Goal: Information Seeking & Learning: Learn about a topic

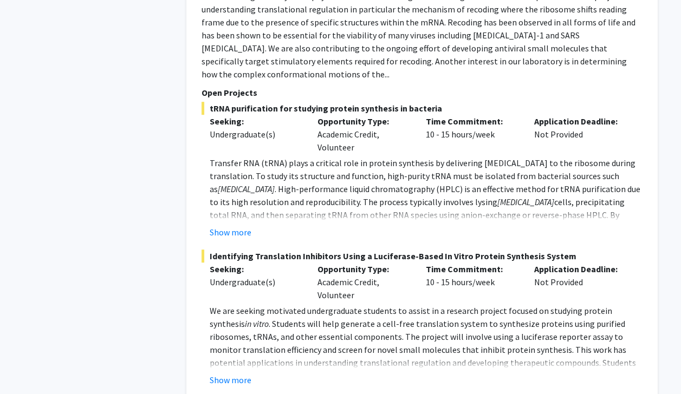
scroll to position [1102, 0]
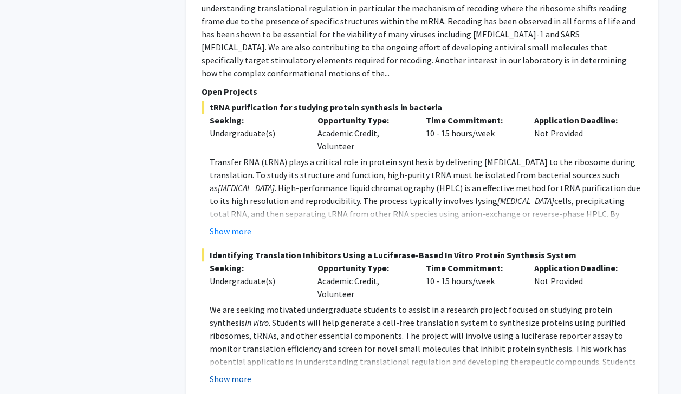
click at [228, 373] on button "Show more" at bounding box center [231, 379] width 42 height 13
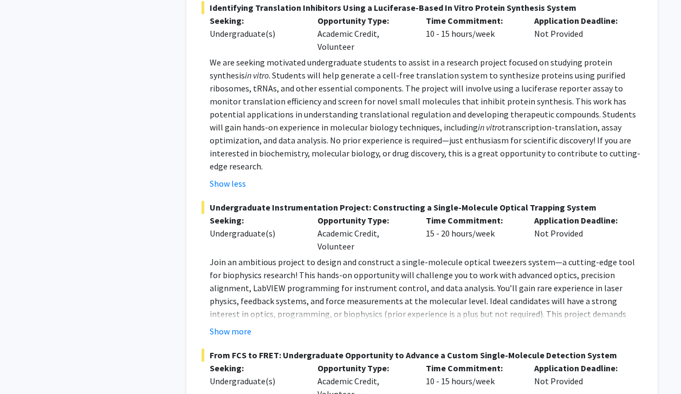
scroll to position [1361, 0]
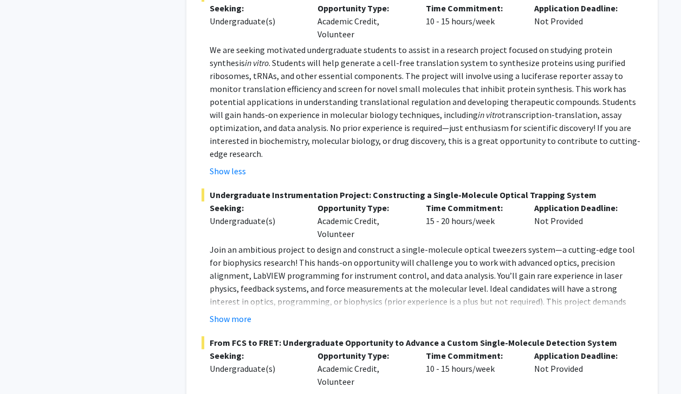
click at [252, 312] on div "Show more" at bounding box center [426, 318] width 433 height 13
click at [241, 312] on button "Show more" at bounding box center [231, 318] width 42 height 13
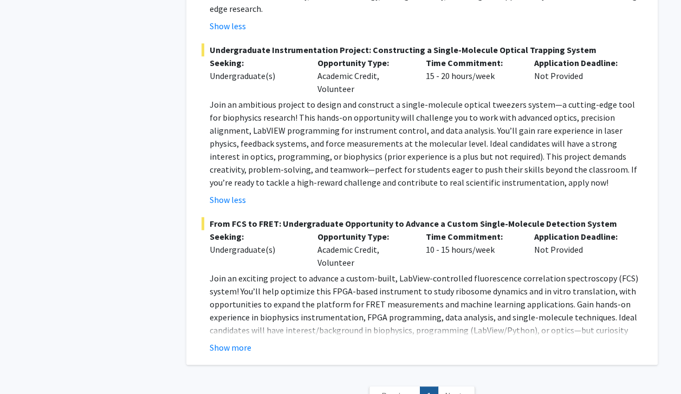
scroll to position [1508, 0]
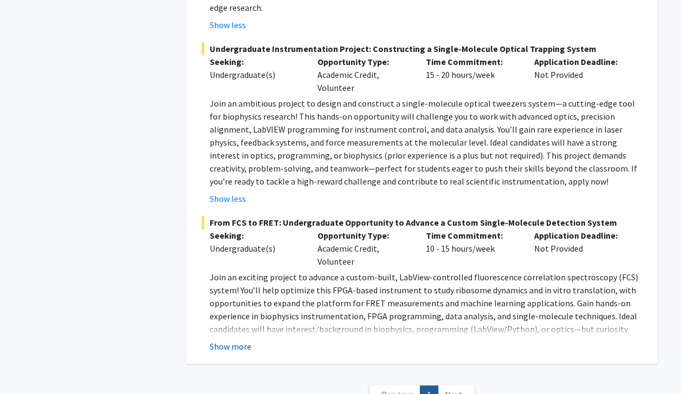
click at [235, 340] on button "Show more" at bounding box center [231, 346] width 42 height 13
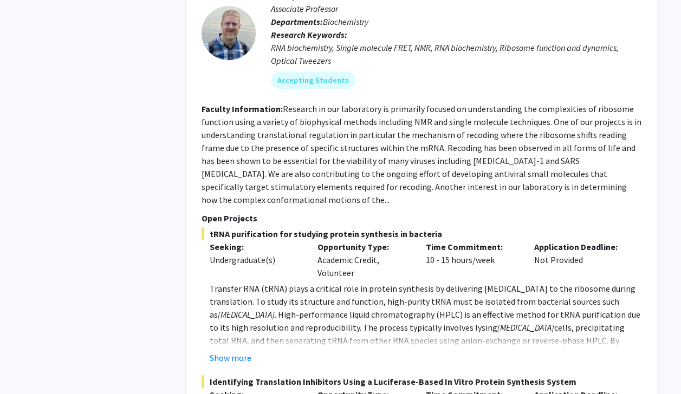
scroll to position [977, 0]
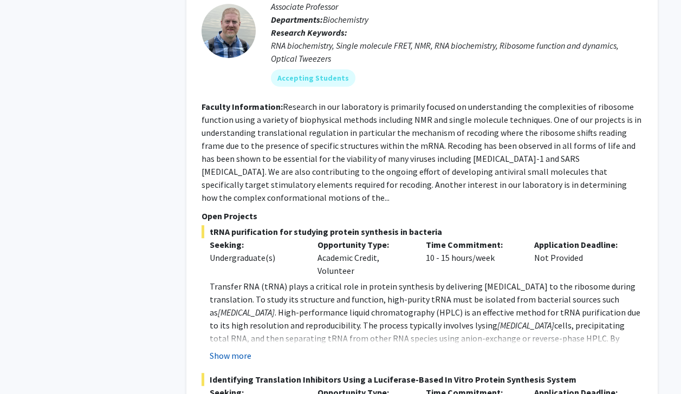
click at [229, 349] on button "Show more" at bounding box center [231, 355] width 42 height 13
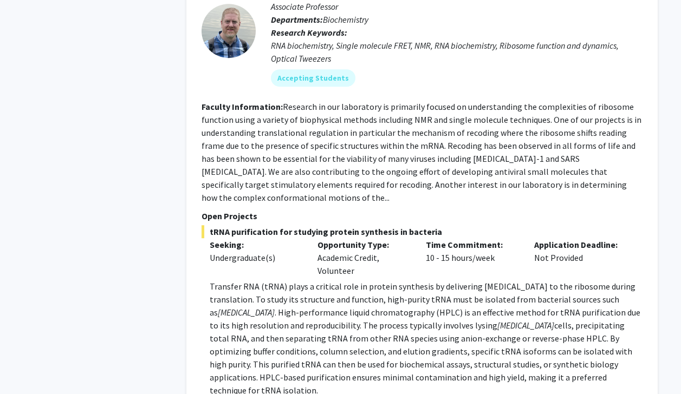
click at [316, 307] on span ". High-performance liquid chromatography (HPLC) is an effective method for tRNA…" at bounding box center [425, 319] width 431 height 24
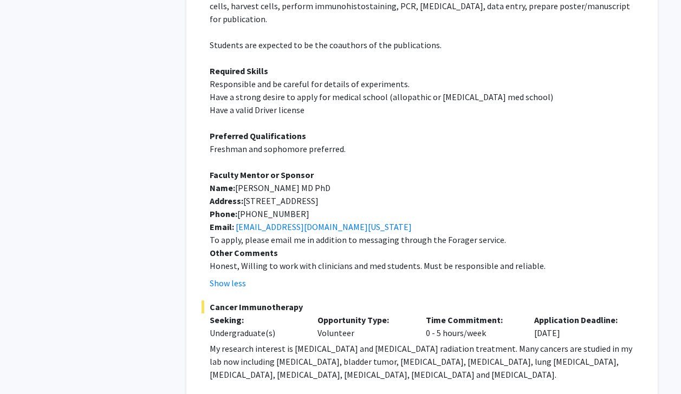
scroll to position [533, 0]
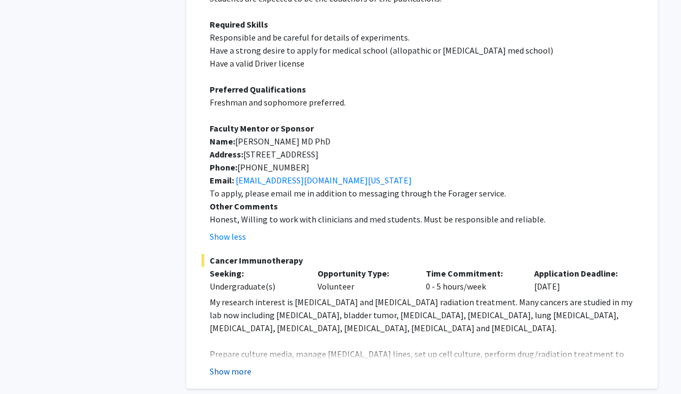
click at [246, 365] on button "Show more" at bounding box center [231, 371] width 42 height 13
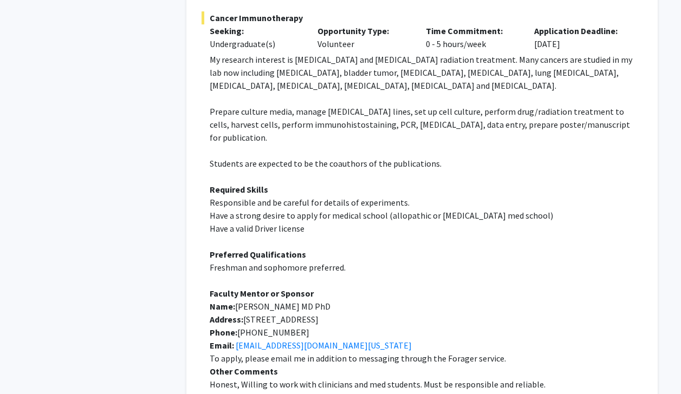
scroll to position [797, 0]
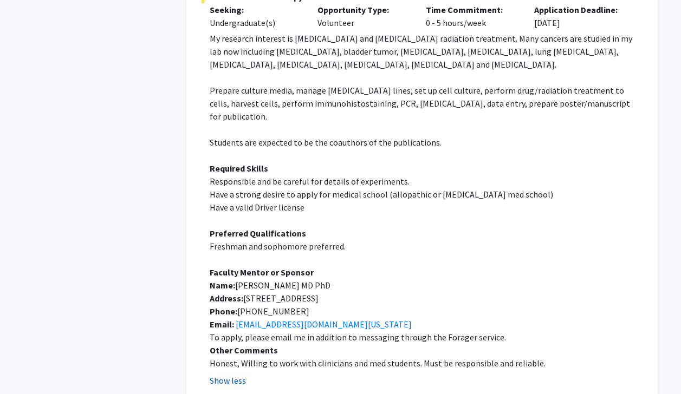
click at [241, 374] on button "Show less" at bounding box center [228, 380] width 36 height 13
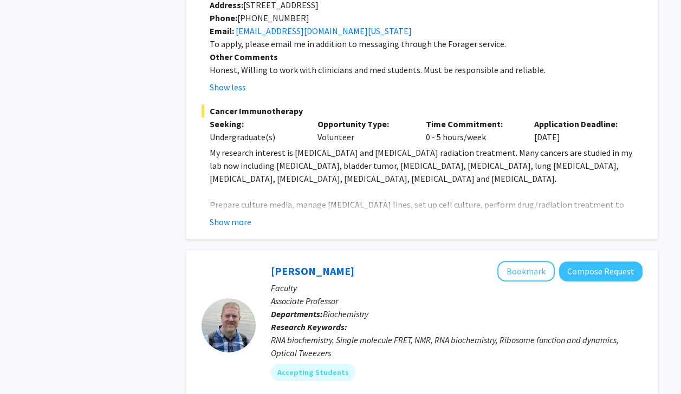
scroll to position [682, 0]
click at [229, 216] on button "Show more" at bounding box center [231, 222] width 42 height 13
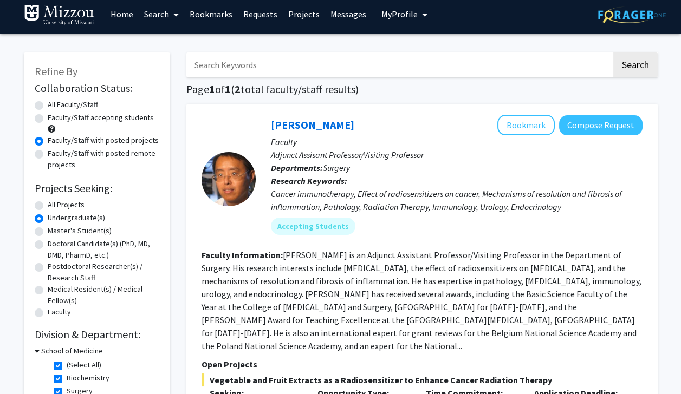
scroll to position [0, 0]
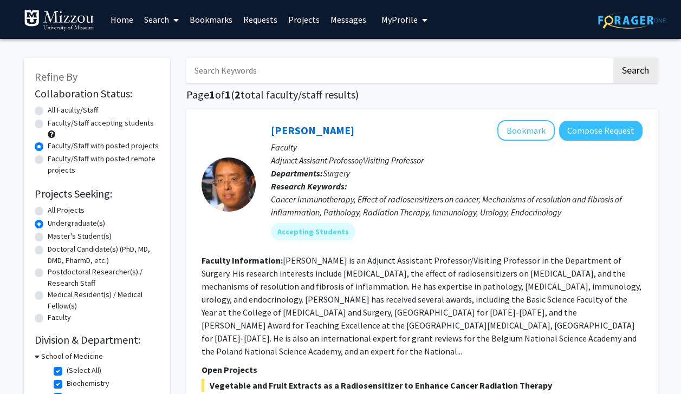
click at [48, 145] on label "Faculty/Staff with posted projects" at bounding box center [103, 145] width 111 height 11
click at [48, 145] on input "Faculty/Staff with posted projects" at bounding box center [51, 143] width 7 height 7
click at [48, 111] on label "All Faculty/Staff" at bounding box center [73, 110] width 50 height 11
click at [48, 111] on input "All Faculty/Staff" at bounding box center [51, 108] width 7 height 7
radio input "true"
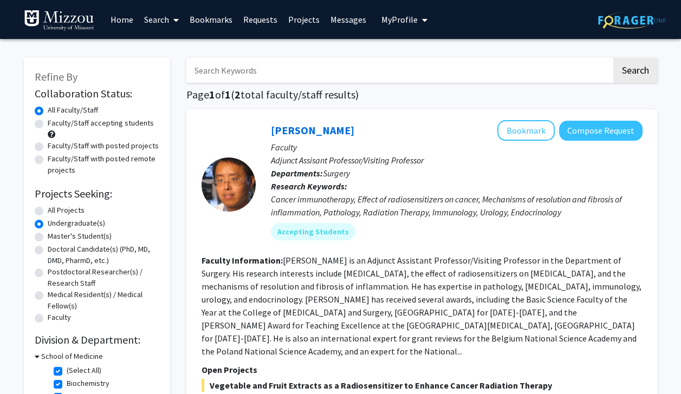
click at [48, 147] on label "Faculty/Staff with posted projects" at bounding box center [103, 145] width 111 height 11
click at [48, 147] on input "Faculty/Staff with posted projects" at bounding box center [51, 143] width 7 height 7
radio input "true"
click at [48, 210] on label "All Projects" at bounding box center [66, 210] width 37 height 11
click at [48, 210] on input "All Projects" at bounding box center [51, 208] width 7 height 7
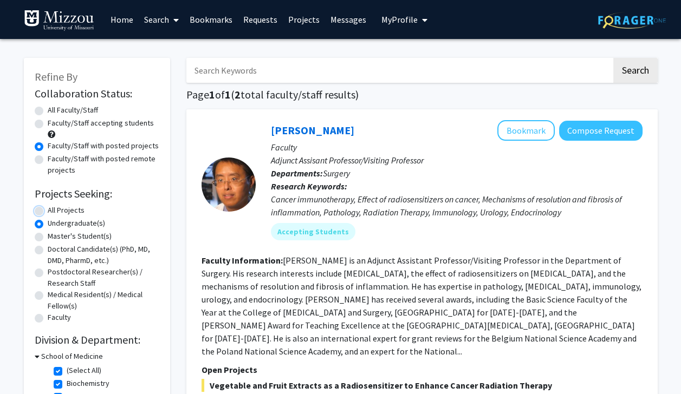
radio input "true"
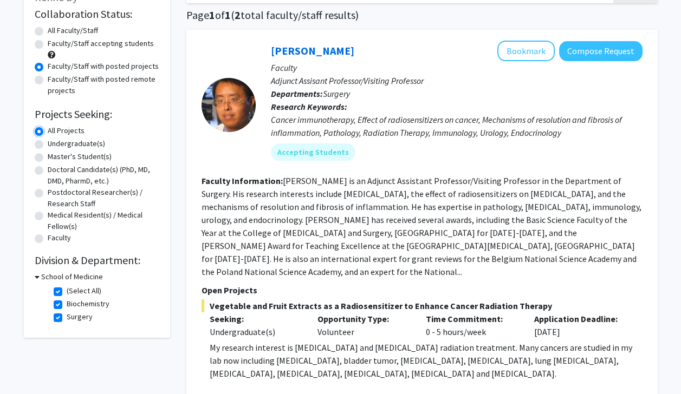
scroll to position [80, 0]
click at [67, 291] on label "(Select All)" at bounding box center [84, 290] width 35 height 11
click at [67, 291] on input "(Select All)" at bounding box center [70, 288] width 7 height 7
checkbox input "false"
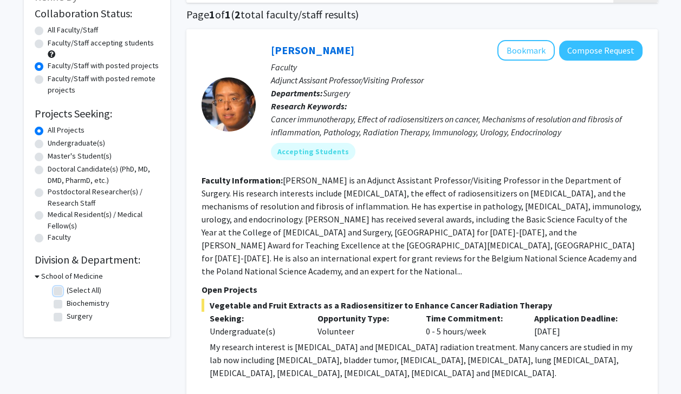
checkbox input "false"
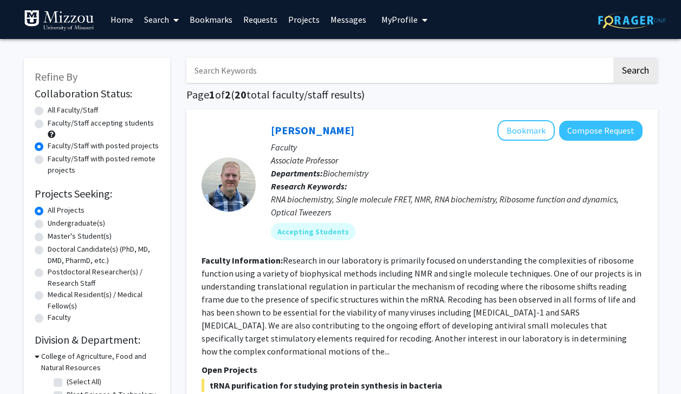
click at [219, 23] on link "Bookmarks" at bounding box center [211, 20] width 54 height 38
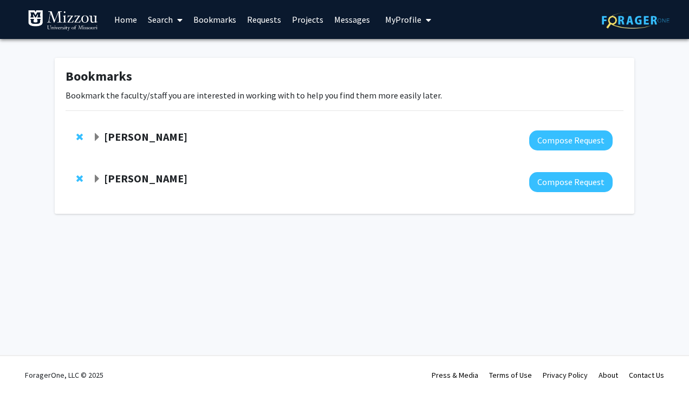
click at [141, 182] on strong "[PERSON_NAME]" at bounding box center [145, 179] width 83 height 14
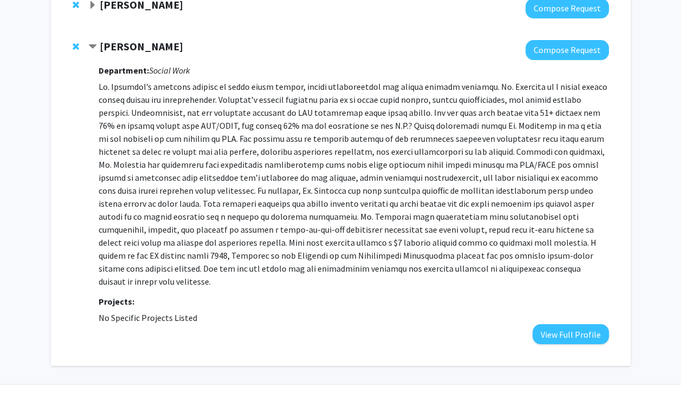
scroll to position [147, 0]
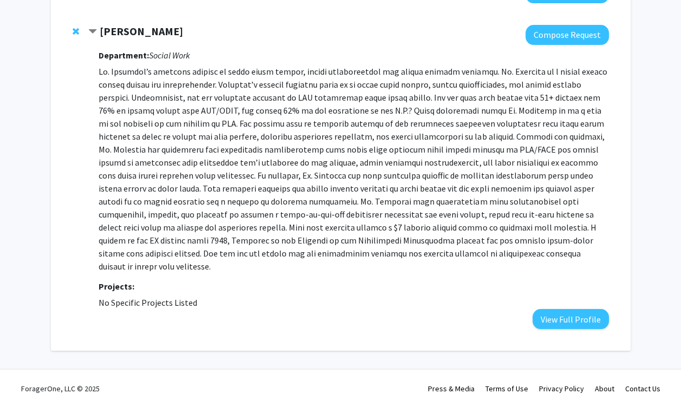
click at [136, 33] on strong "[PERSON_NAME]" at bounding box center [141, 31] width 83 height 14
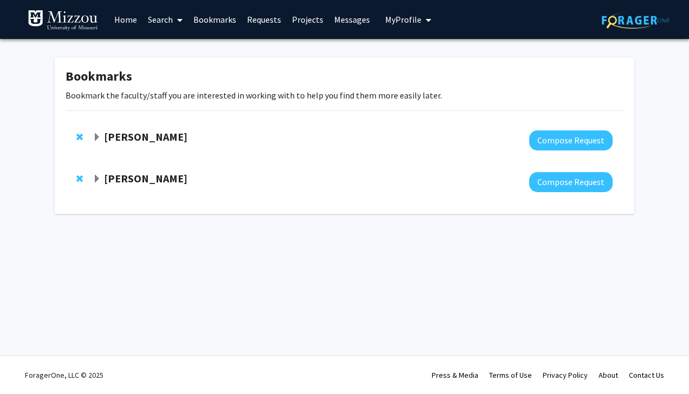
click at [158, 18] on link "Search" at bounding box center [164, 20] width 45 height 38
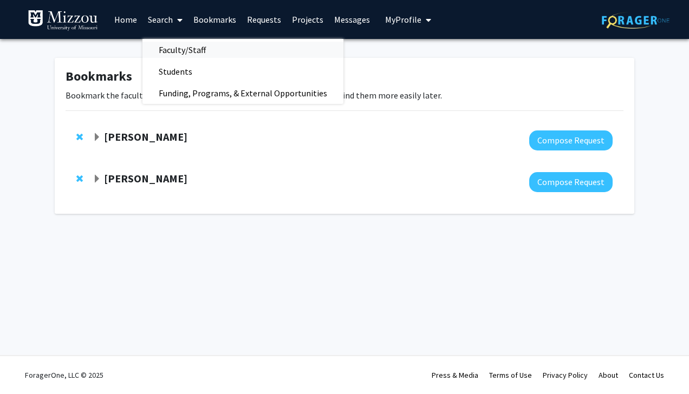
click at [183, 47] on span "Faculty/Staff" at bounding box center [182, 50] width 80 height 22
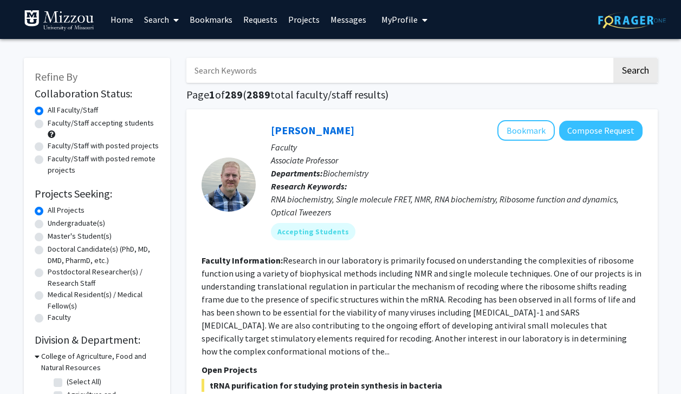
click at [240, 64] on input "Search Keywords" at bounding box center [398, 70] width 425 height 25
type input "[PERSON_NAME]"
click at [613, 58] on button "Search" at bounding box center [635, 70] width 44 height 25
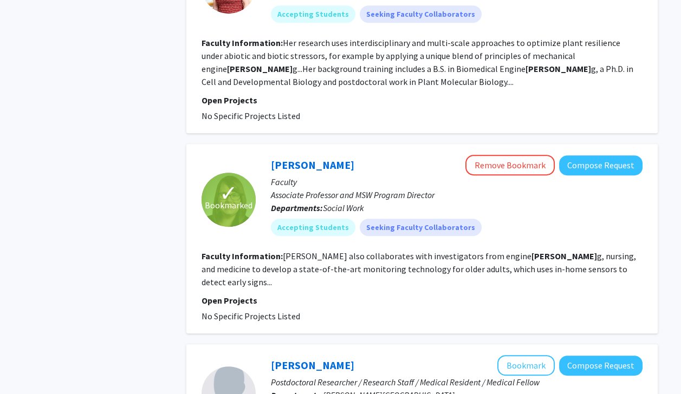
scroll to position [812, 0]
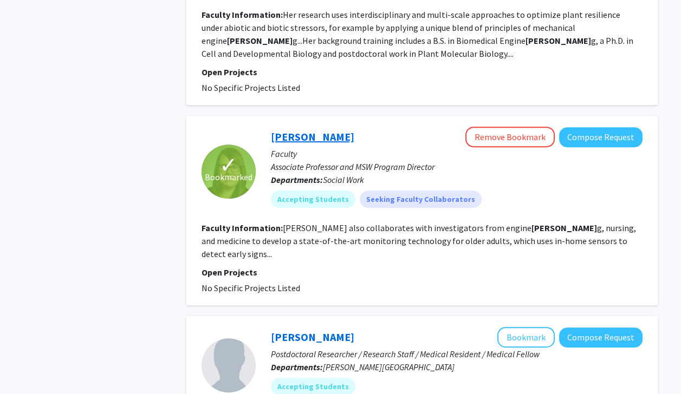
click at [314, 130] on link "[PERSON_NAME]" at bounding box center [312, 137] width 83 height 14
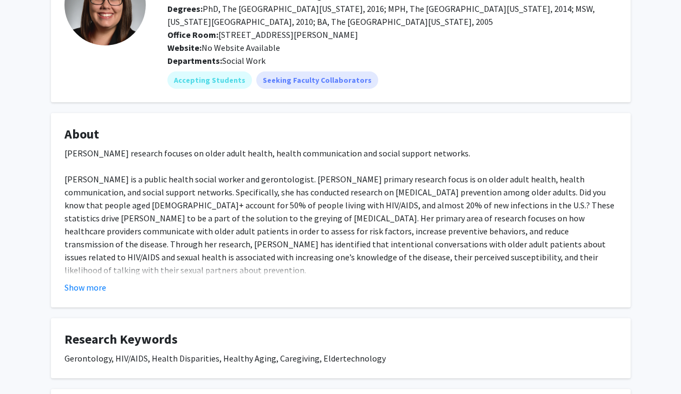
scroll to position [95, 0]
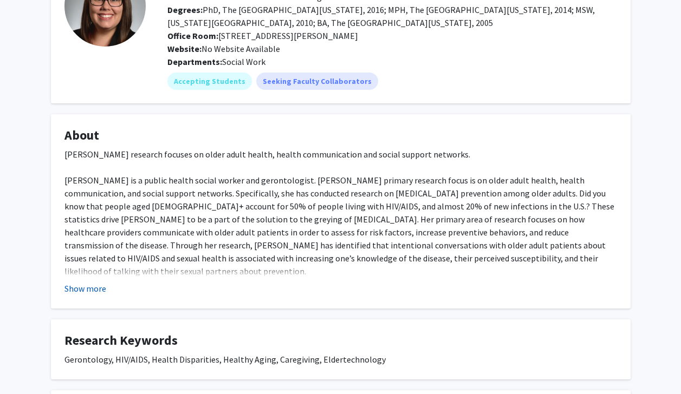
click at [95, 290] on button "Show more" at bounding box center [85, 288] width 42 height 13
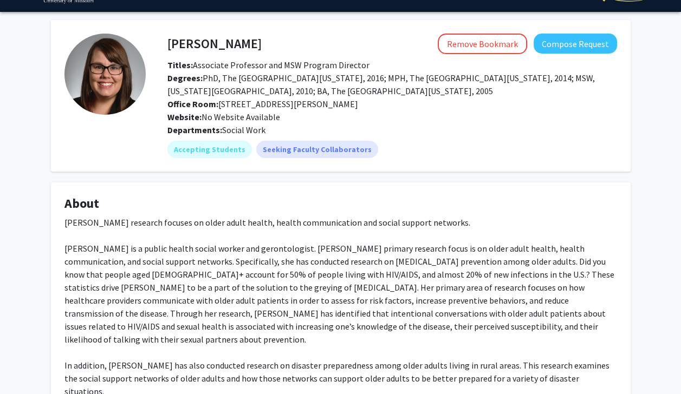
scroll to position [0, 0]
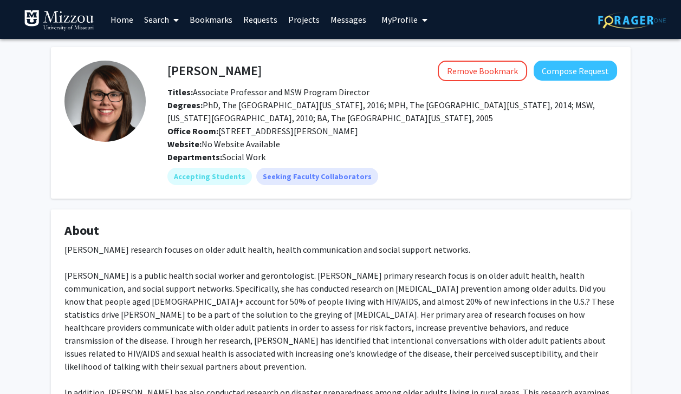
click at [121, 21] on link "Home" at bounding box center [122, 20] width 34 height 38
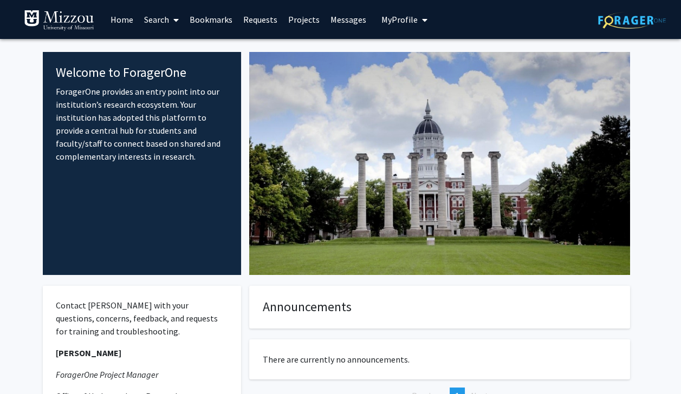
click at [170, 21] on span at bounding box center [174, 20] width 10 height 38
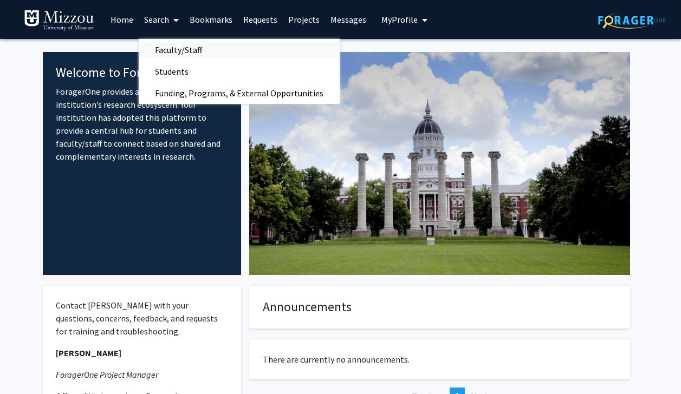
click at [184, 42] on span "Faculty/Staff" at bounding box center [179, 50] width 80 height 22
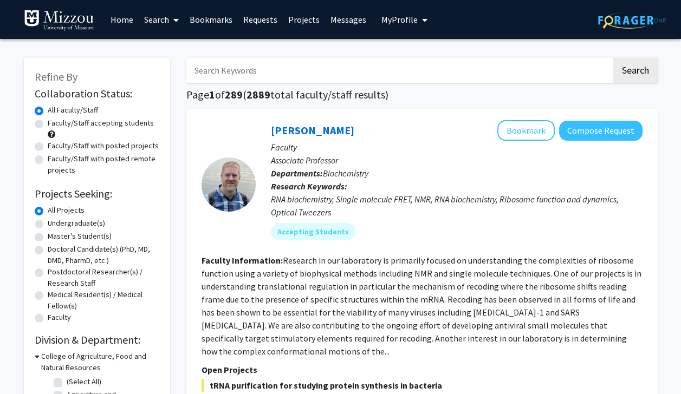
click at [97, 149] on label "Faculty/Staff with posted projects" at bounding box center [103, 145] width 111 height 11
click at [55, 147] on input "Faculty/Staff with posted projects" at bounding box center [51, 143] width 7 height 7
radio input "true"
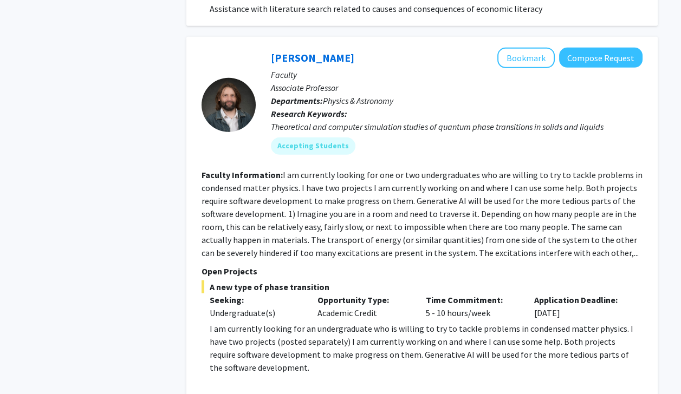
scroll to position [4920, 0]
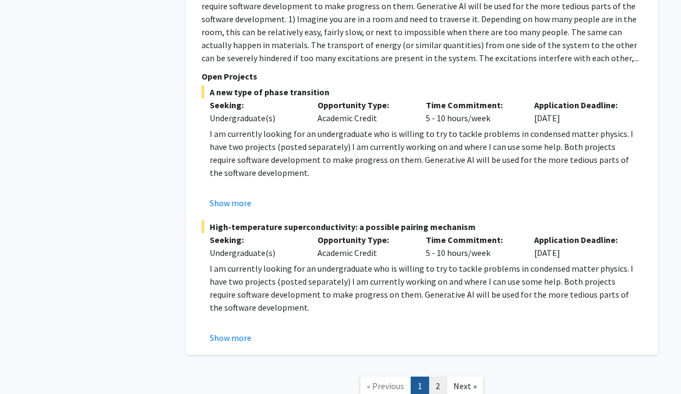
click at [440, 377] on link "2" at bounding box center [437, 386] width 18 height 19
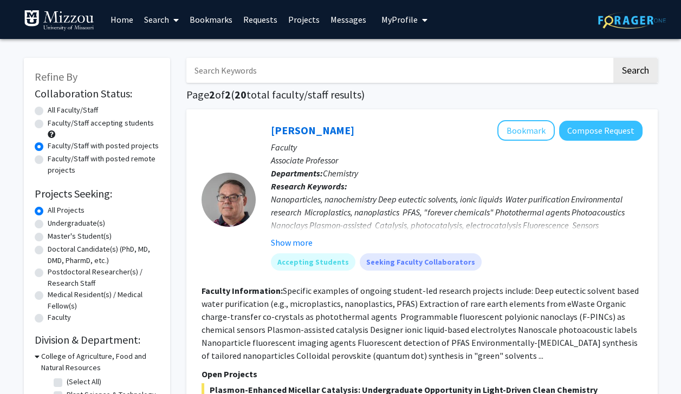
click at [53, 223] on label "Undergraduate(s)" at bounding box center [76, 223] width 57 height 11
click at [53, 223] on input "Undergraduate(s)" at bounding box center [51, 221] width 7 height 7
radio input "true"
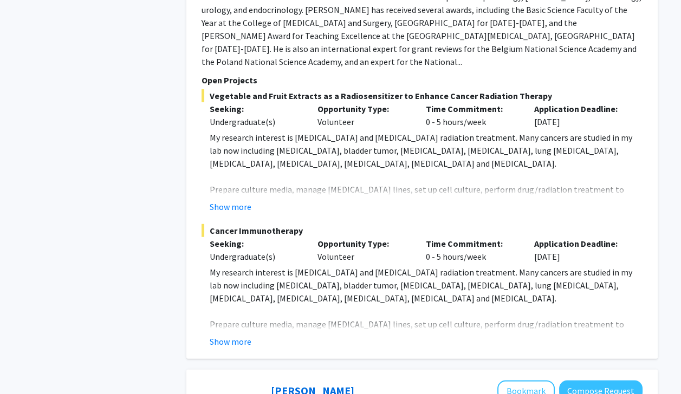
scroll to position [4328, 0]
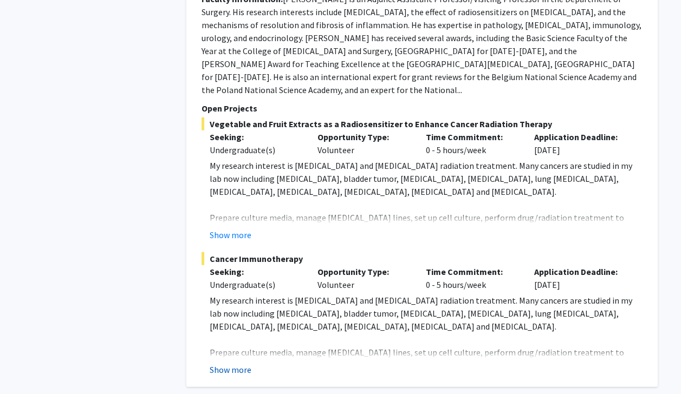
click at [240, 363] on button "Show more" at bounding box center [231, 369] width 42 height 13
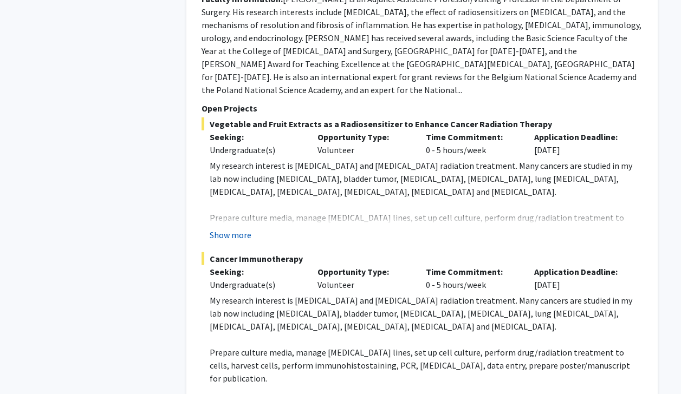
click at [225, 229] on button "Show more" at bounding box center [231, 235] width 42 height 13
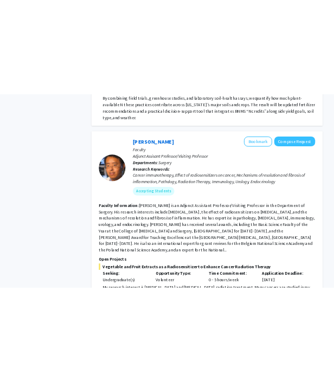
scroll to position [4100, 0]
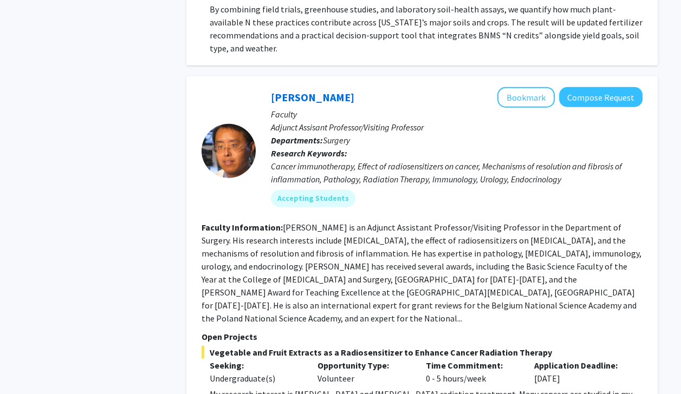
drag, startPoint x: 136, startPoint y: 48, endPoint x: 13, endPoint y: 92, distance: 130.9
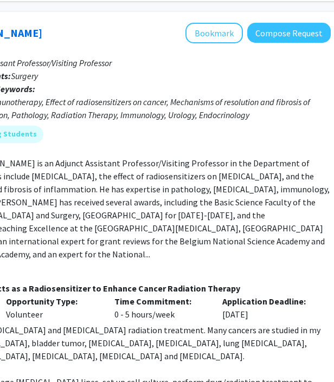
scroll to position [4164, 297]
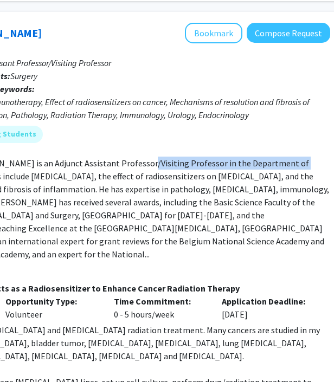
drag, startPoint x: 136, startPoint y: 120, endPoint x: 306, endPoint y: 125, distance: 170.1
click at [306, 158] on fg-read-more "[PERSON_NAME] is an Adjunct Assistant Professor/Visiting Professor in the Depar…" at bounding box center [109, 209] width 440 height 102
click at [211, 188] on fg-read-more "[PERSON_NAME] is an Adjunct Assistant Professor/Visiting Professor in the Depar…" at bounding box center [109, 209] width 440 height 102
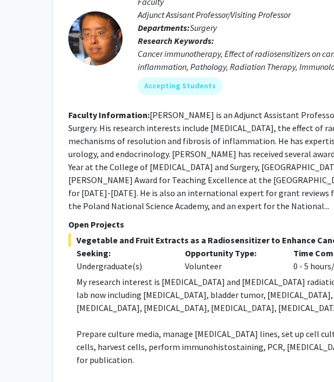
scroll to position [4212, 114]
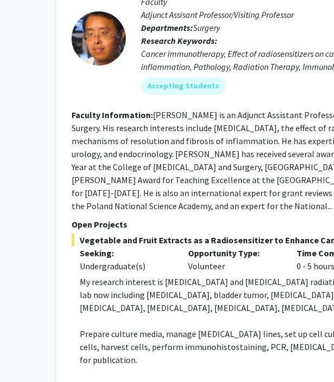
click at [199, 246] on div "Opportunity Type: Volunteer" at bounding box center [234, 259] width 108 height 26
click at [234, 143] on fg-read-more "[PERSON_NAME] is an Adjunct Assistant Professor/Visiting Professor in the Depar…" at bounding box center [291, 160] width 440 height 102
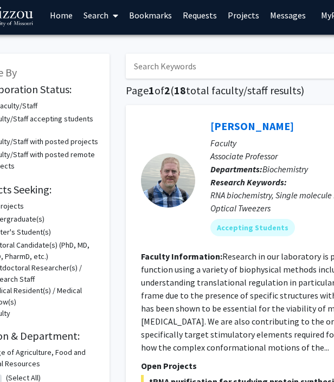
scroll to position [4, 0]
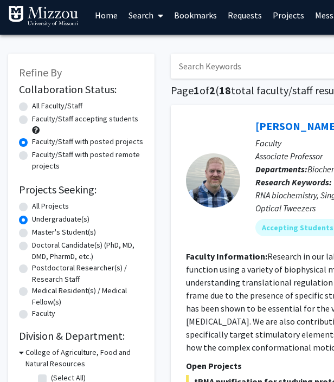
click at [103, 15] on link "Home" at bounding box center [106, 15] width 34 height 38
